Goal: Transaction & Acquisition: Purchase product/service

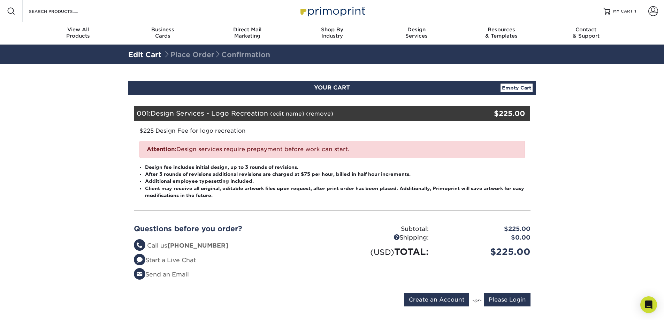
scroll to position [70, 0]
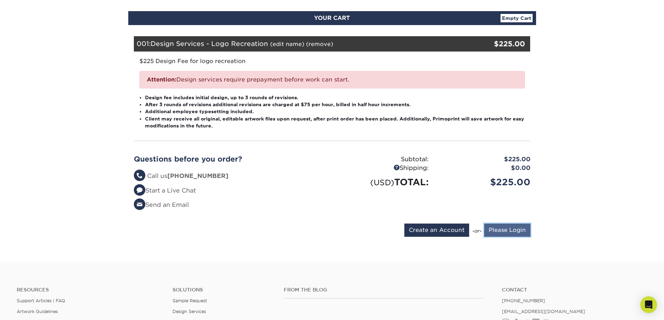
click at [510, 229] on input "Please Login" at bounding box center [507, 230] width 46 height 13
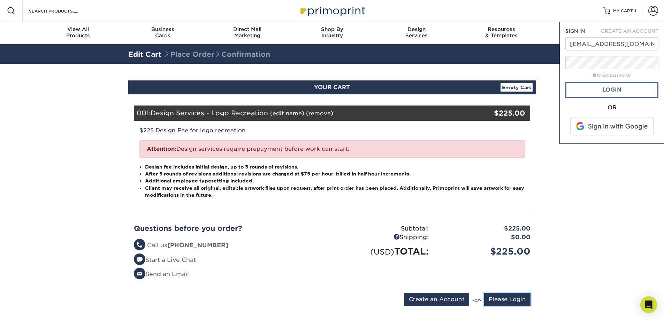
scroll to position [0, 0]
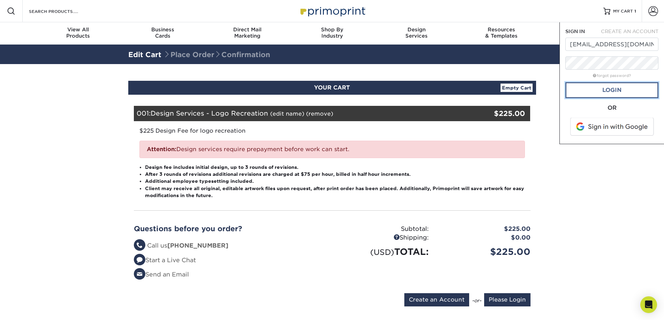
click at [611, 92] on link "Login" at bounding box center [611, 90] width 93 height 16
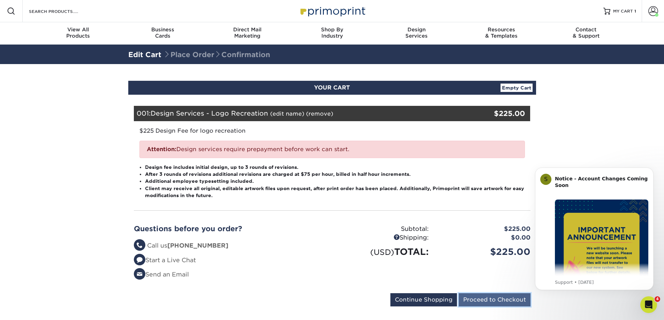
click at [492, 302] on input "Proceed to Checkout" at bounding box center [495, 300] width 72 height 13
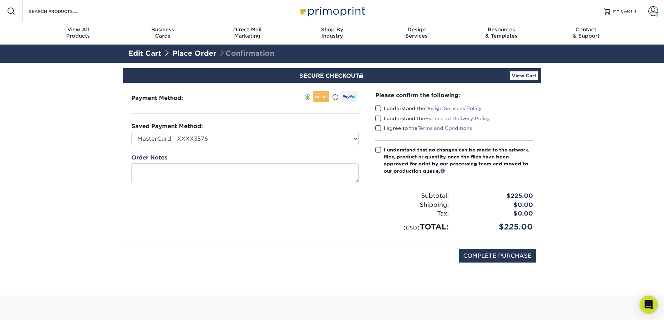
click at [645, 302] on icon "Open Intercom Messenger" at bounding box center [649, 305] width 8 height 9
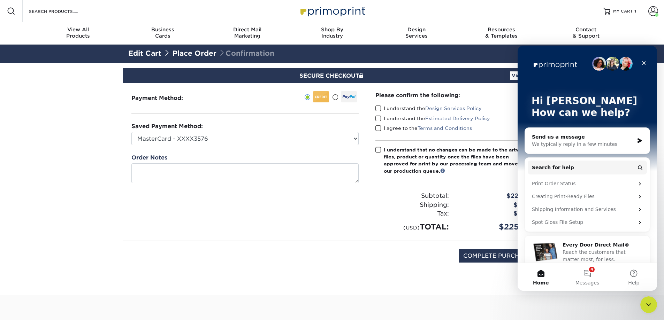
click at [645, 302] on icon "Close Intercom Messenger" at bounding box center [649, 305] width 8 height 8
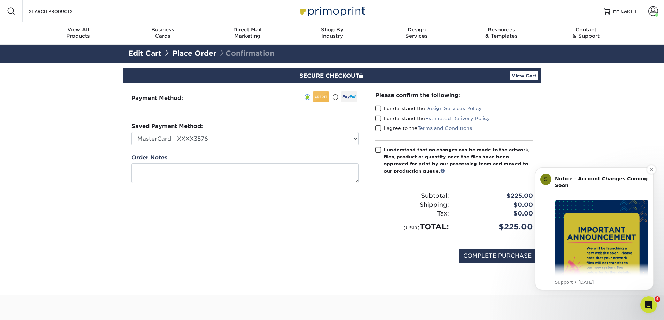
scroll to position [35, 0]
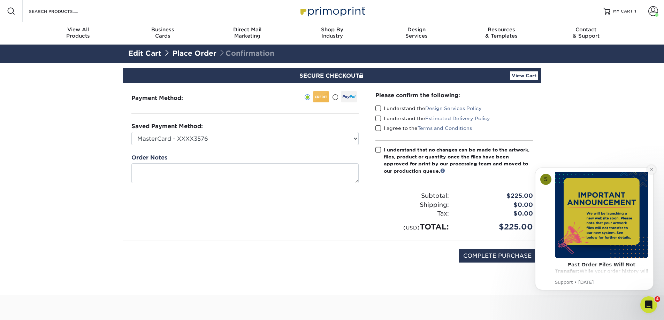
click at [650, 172] on button "Dismiss notification" at bounding box center [651, 169] width 9 height 9
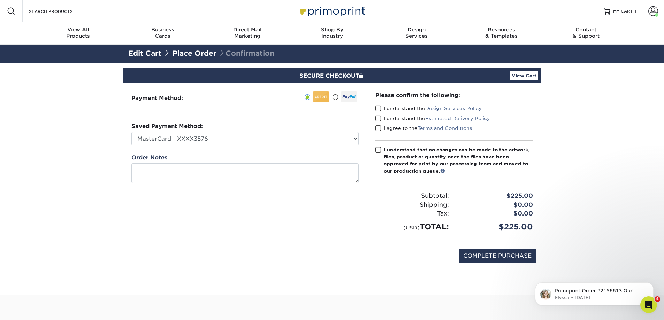
click at [379, 108] on span at bounding box center [378, 108] width 6 height 7
click at [0, 0] on input "I understand the Design Services Policy" at bounding box center [0, 0] width 0 height 0
click at [379, 119] on span at bounding box center [378, 118] width 6 height 7
click at [0, 0] on input "I understand the Estimated Delivery Policy" at bounding box center [0, 0] width 0 height 0
click at [378, 129] on span at bounding box center [378, 128] width 6 height 7
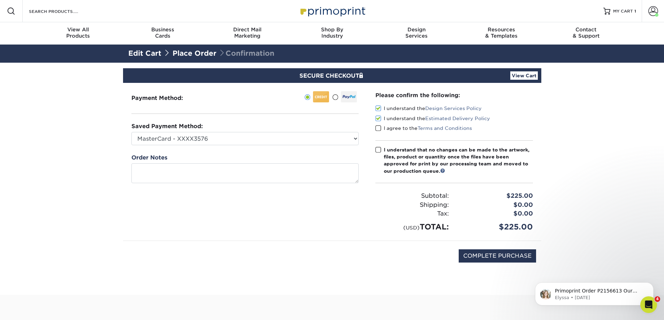
click at [0, 0] on input "I agree to the Terms and Conditions" at bounding box center [0, 0] width 0 height 0
click at [377, 150] on span at bounding box center [378, 150] width 6 height 7
click at [0, 0] on input "I understand that no changes can be made to the artwork, files, product or quan…" at bounding box center [0, 0] width 0 height 0
click at [288, 136] on select "MasterCard - XXXX3576 MasterCard - XXXX3410 New Credit Card" at bounding box center [244, 138] width 227 height 13
select select
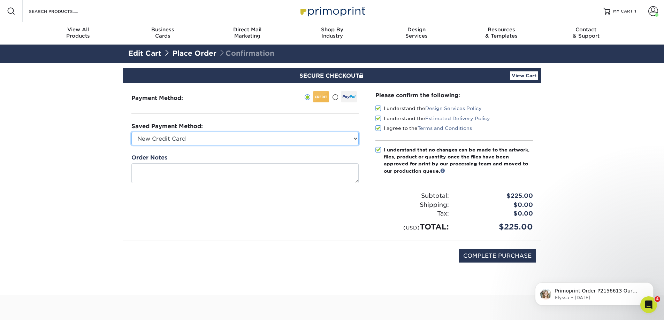
click at [131, 132] on select "MasterCard - XXXX3576 MasterCard - XXXX3410 New Credit Card" at bounding box center [244, 138] width 227 height 13
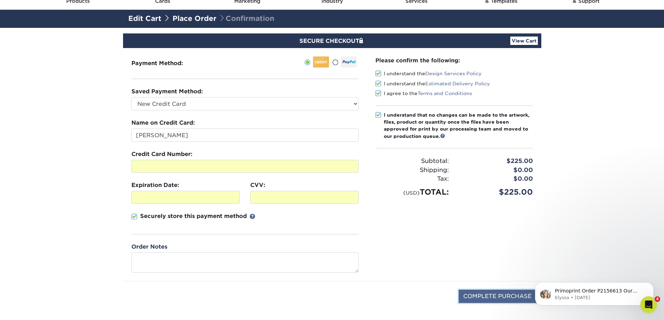
click at [509, 295] on input "COMPLETE PURCHASE" at bounding box center [497, 296] width 77 height 13
type input "PROCESSING, PLEASE WAIT..."
